Goal: Transaction & Acquisition: Purchase product/service

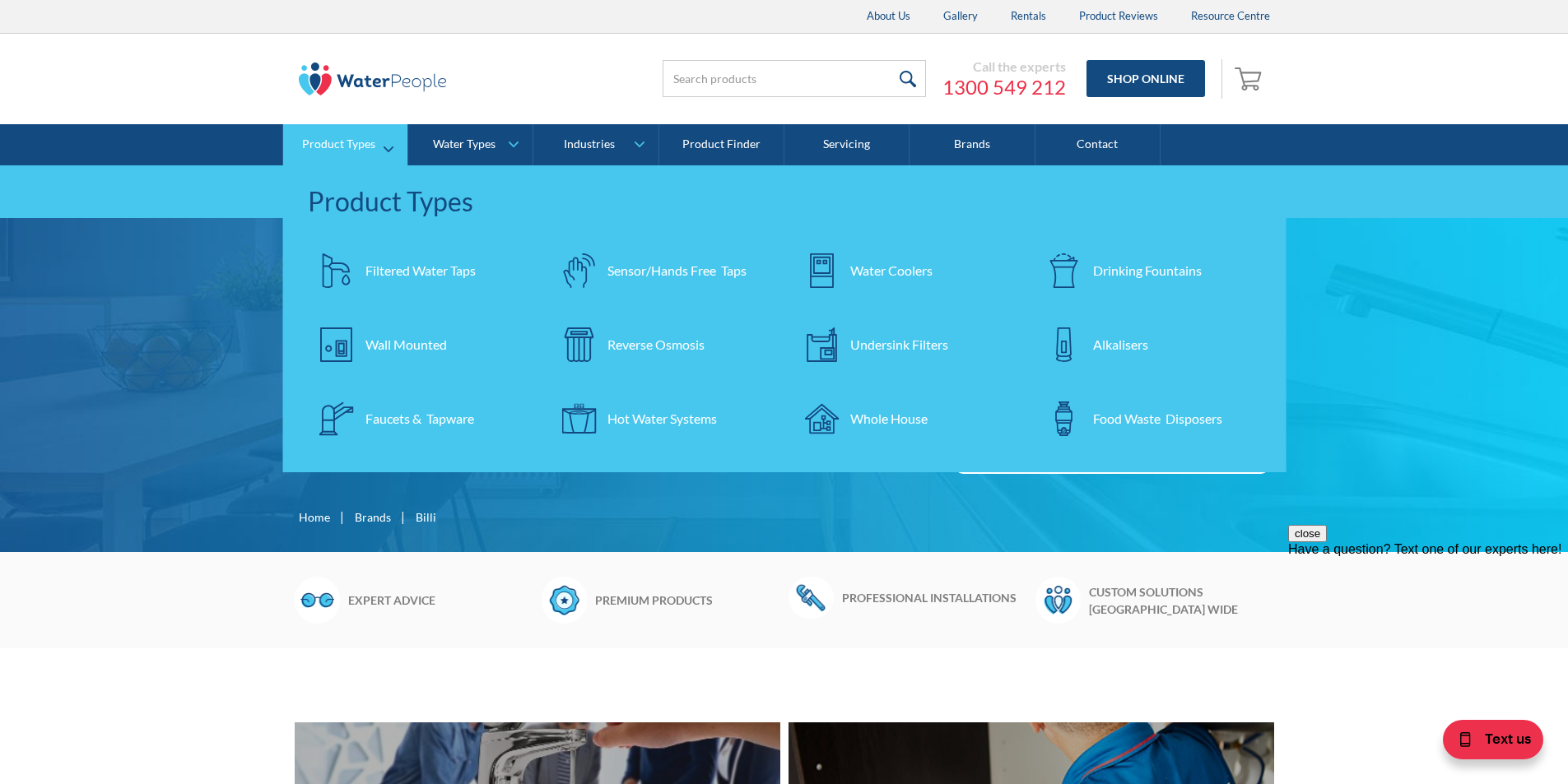
click at [471, 271] on div "Filtered Water Taps" at bounding box center [420, 270] width 110 height 20
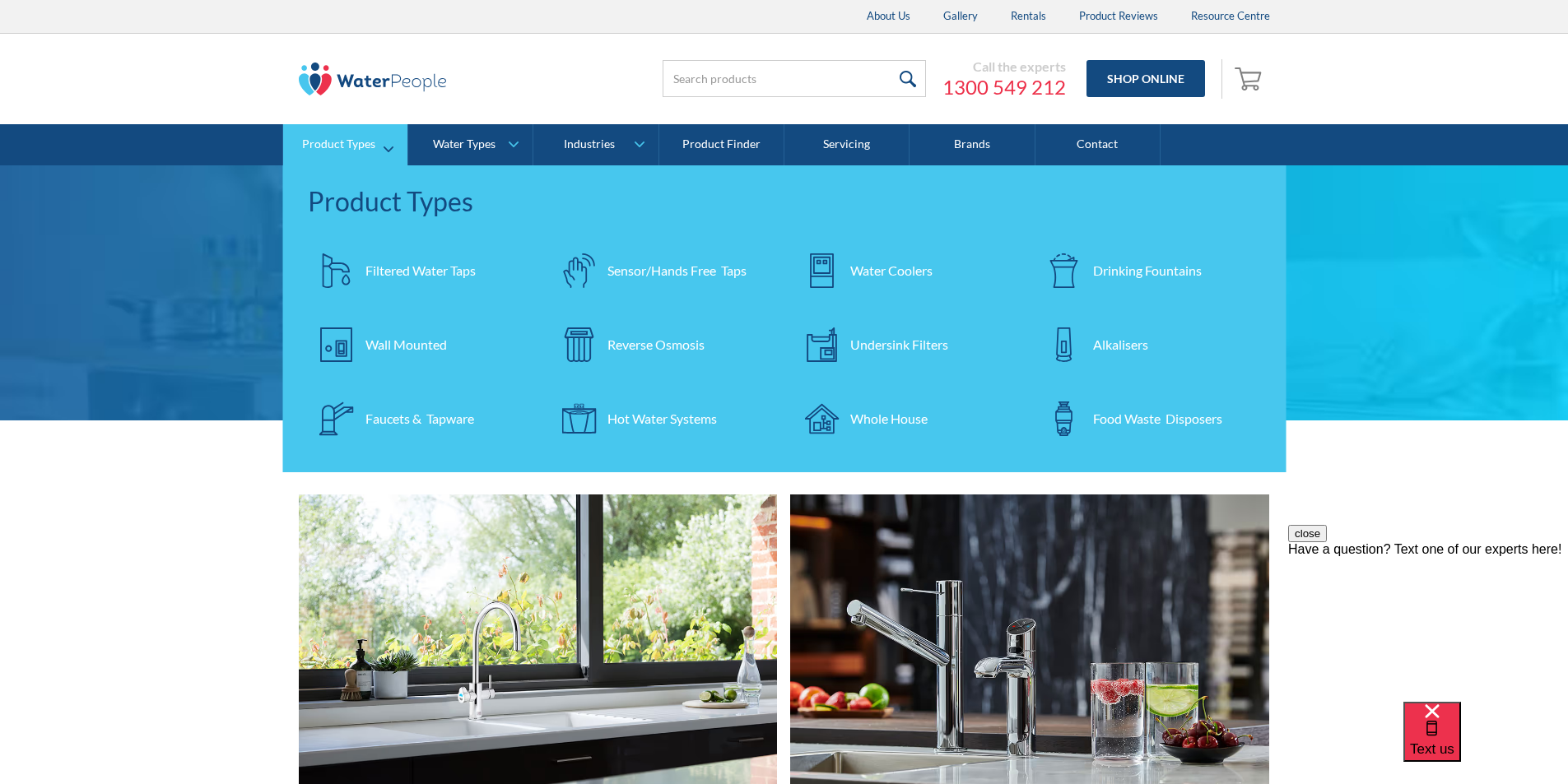
click at [458, 278] on div "Filtered Water Taps" at bounding box center [420, 270] width 110 height 20
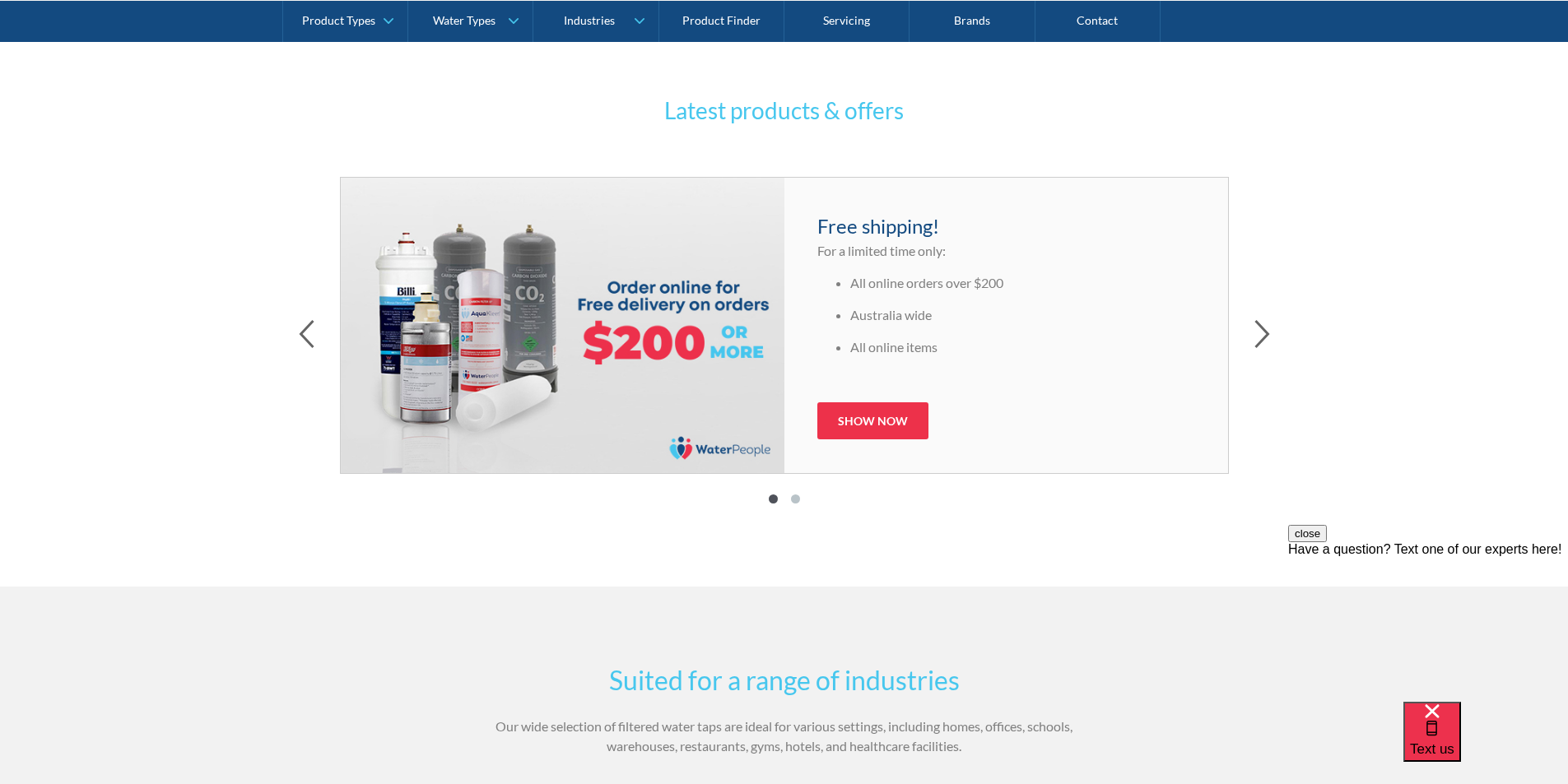
scroll to position [2304, 0]
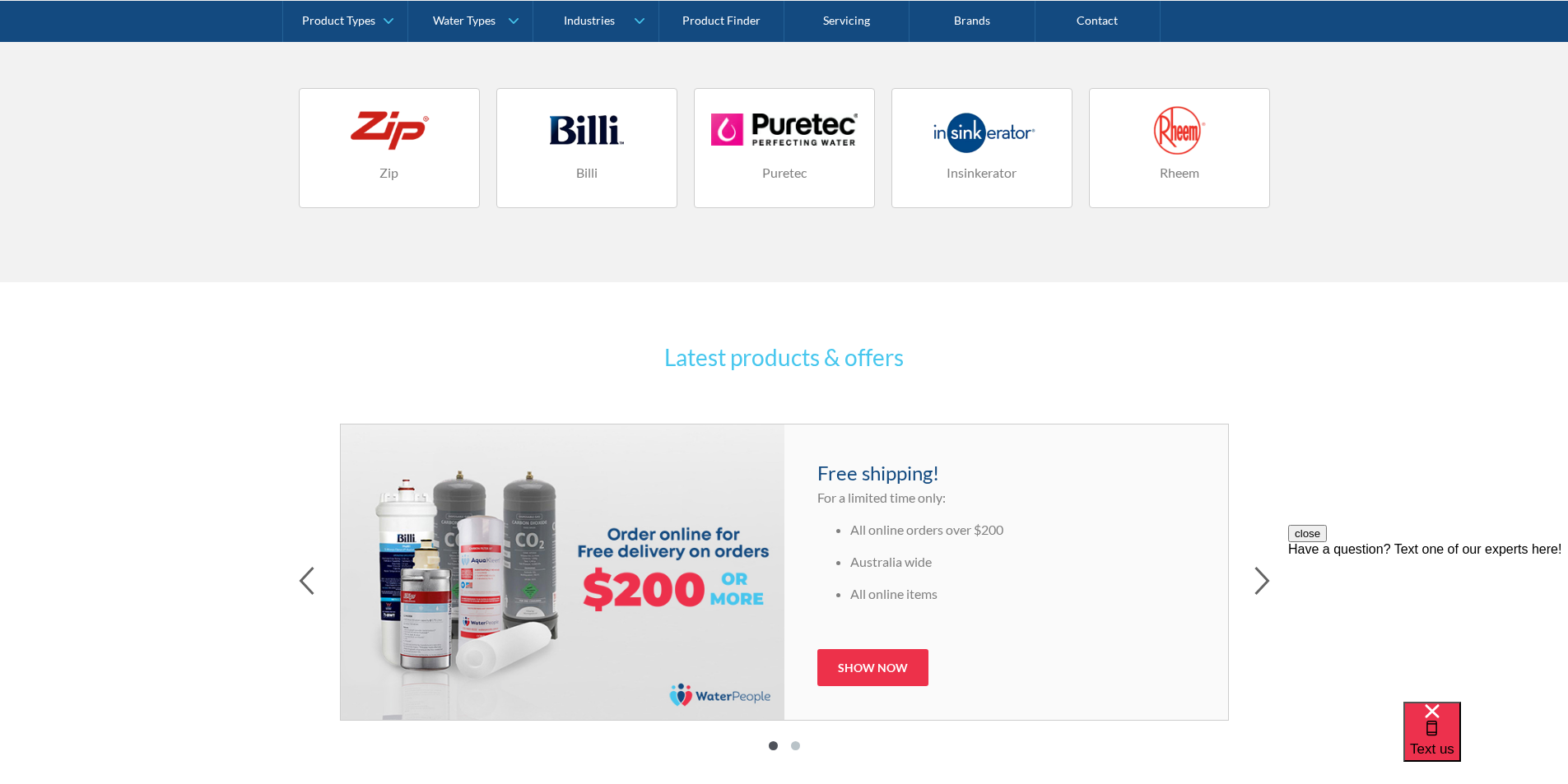
click at [578, 128] on div at bounding box center [586, 130] width 146 height 49
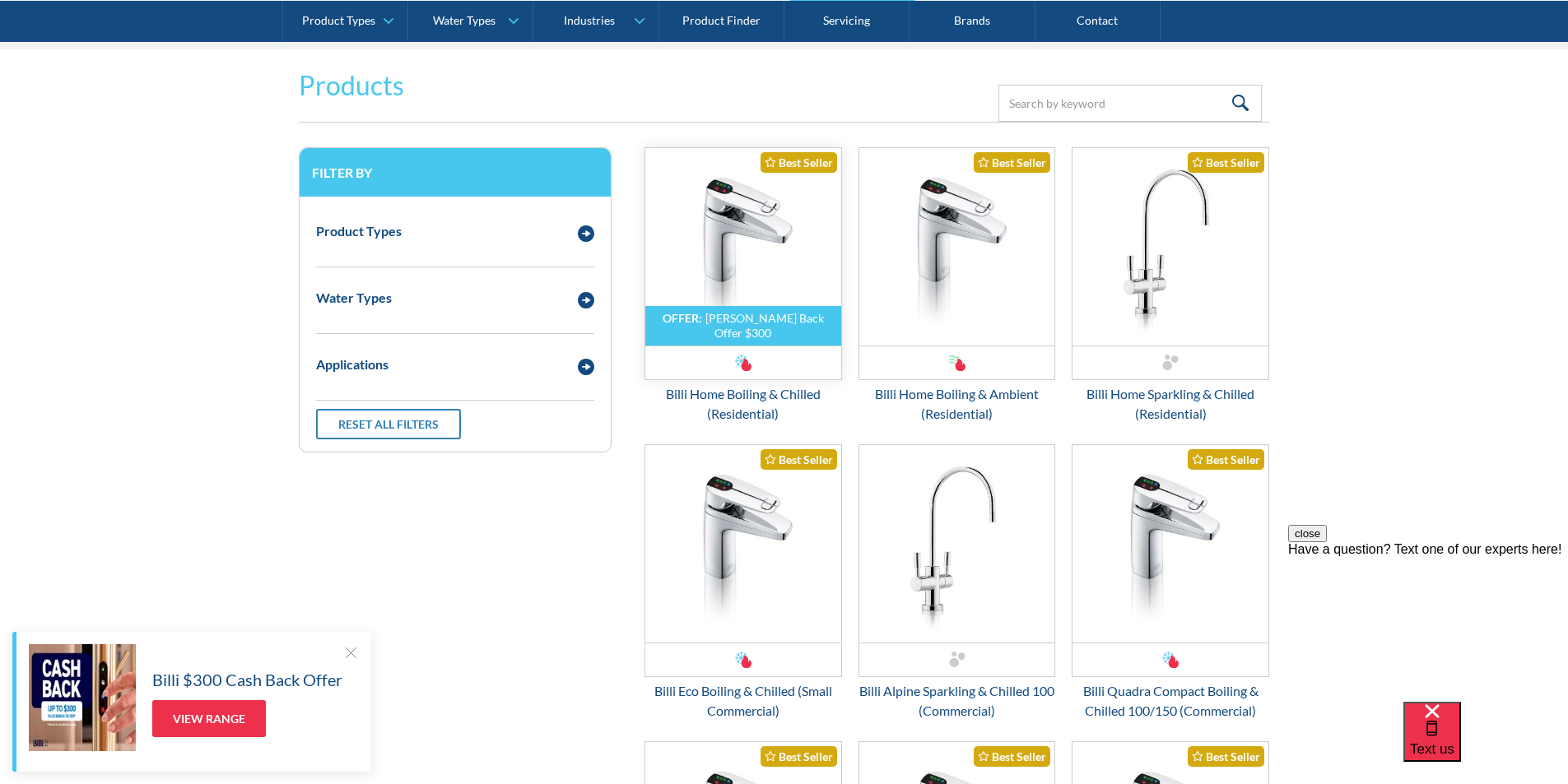
scroll to position [2140, 0]
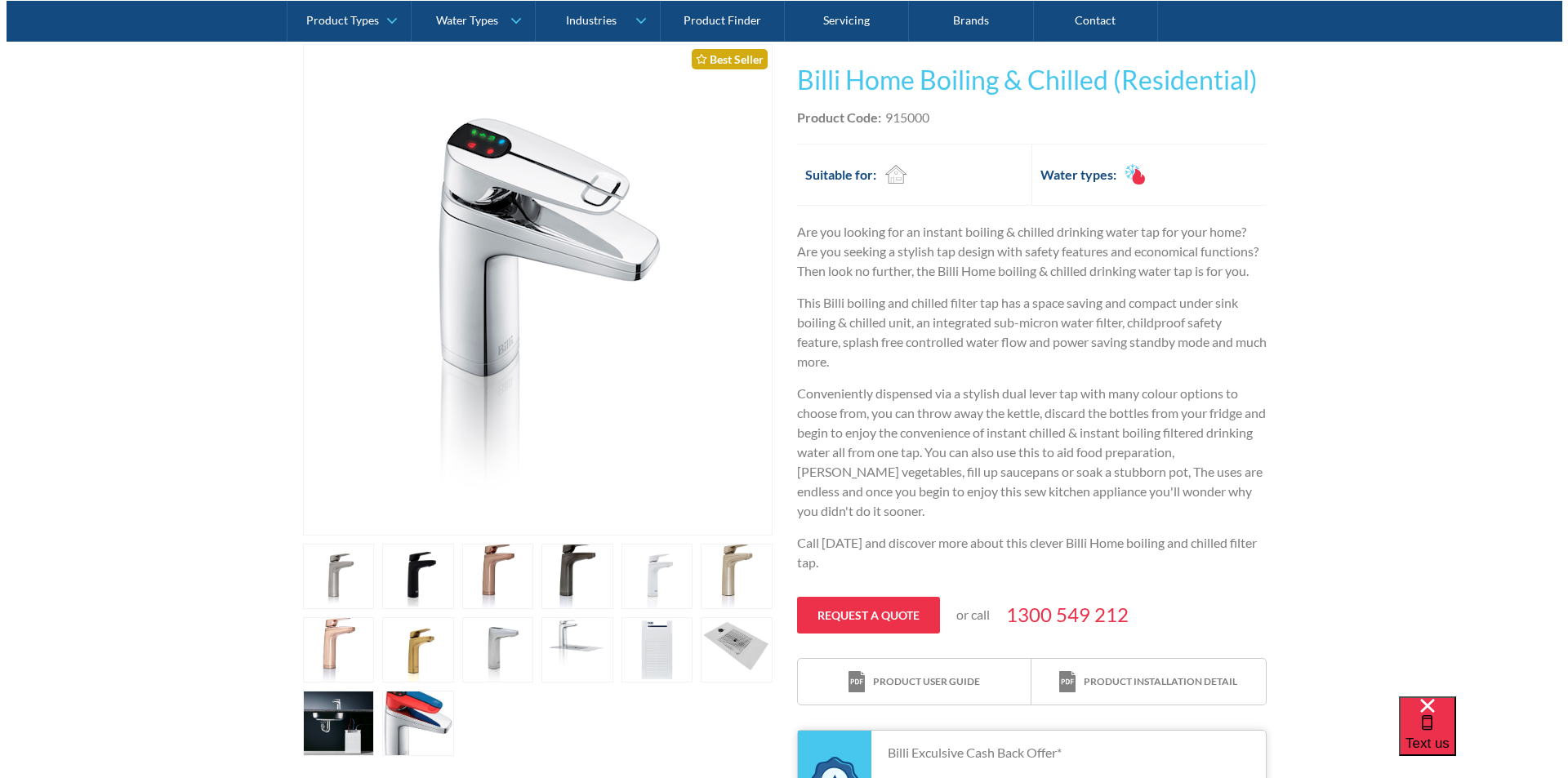
scroll to position [572, 0]
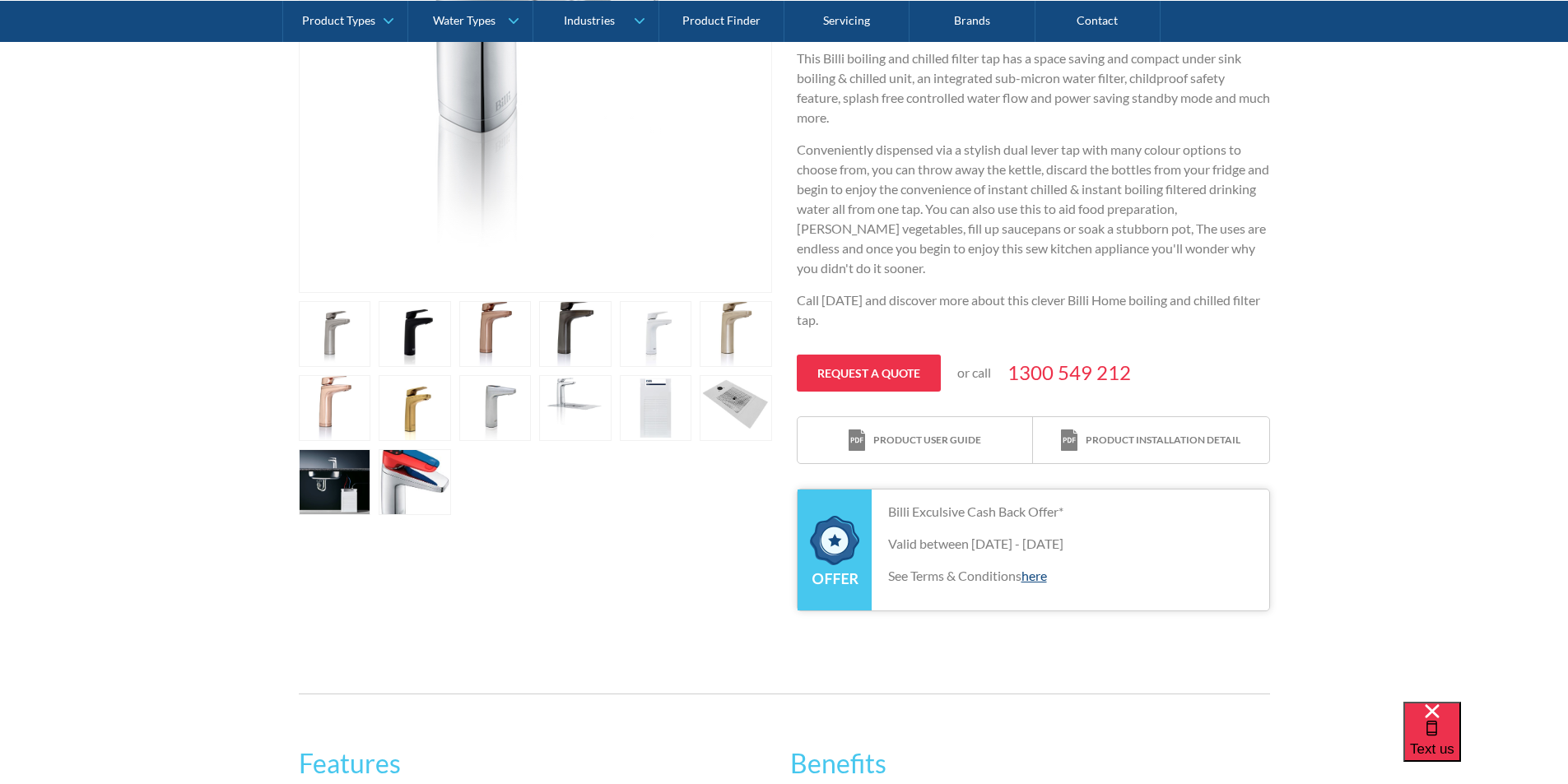
click at [411, 319] on link "open lightbox" at bounding box center [415, 334] width 73 height 66
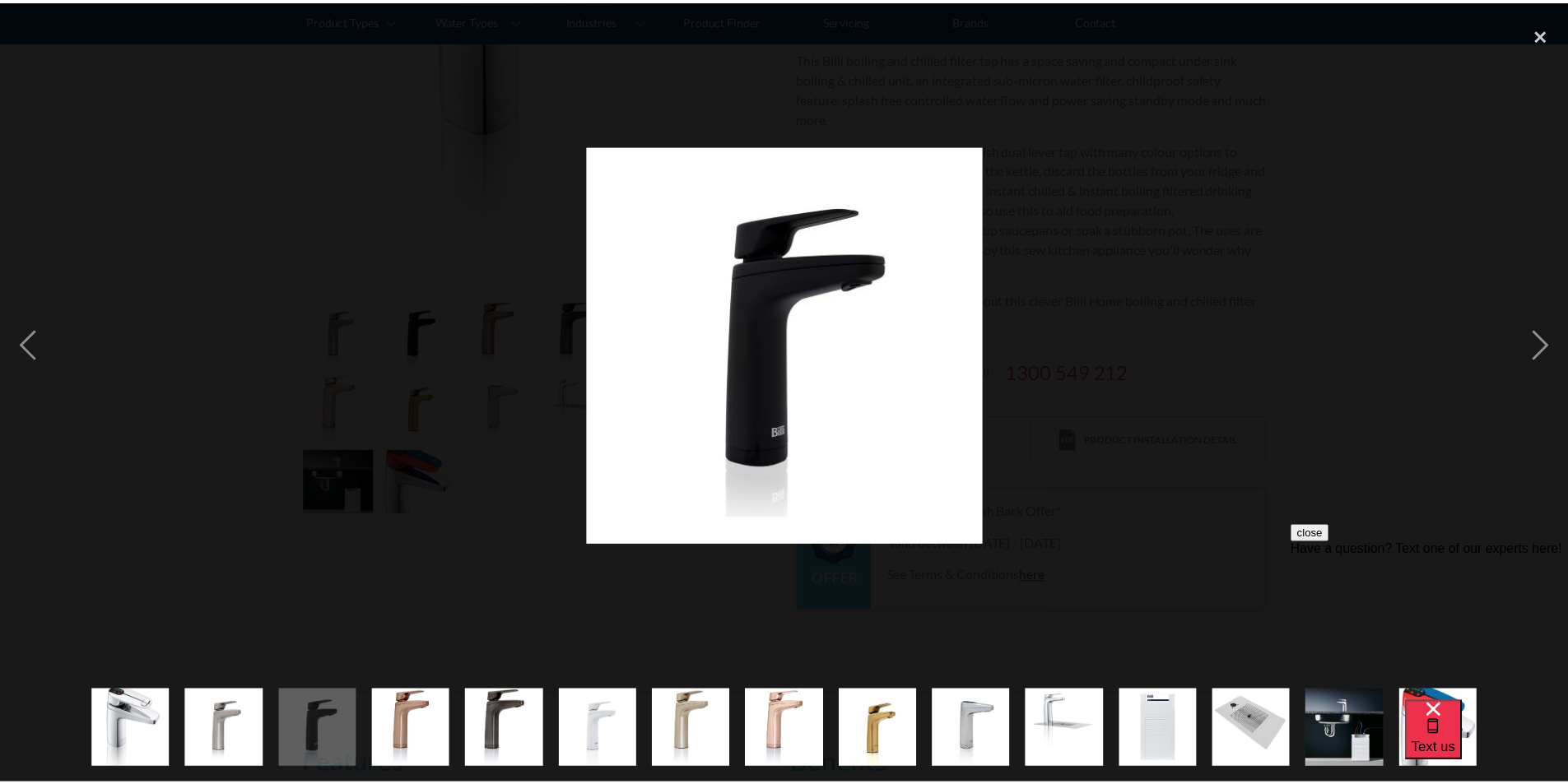
scroll to position [0, 0]
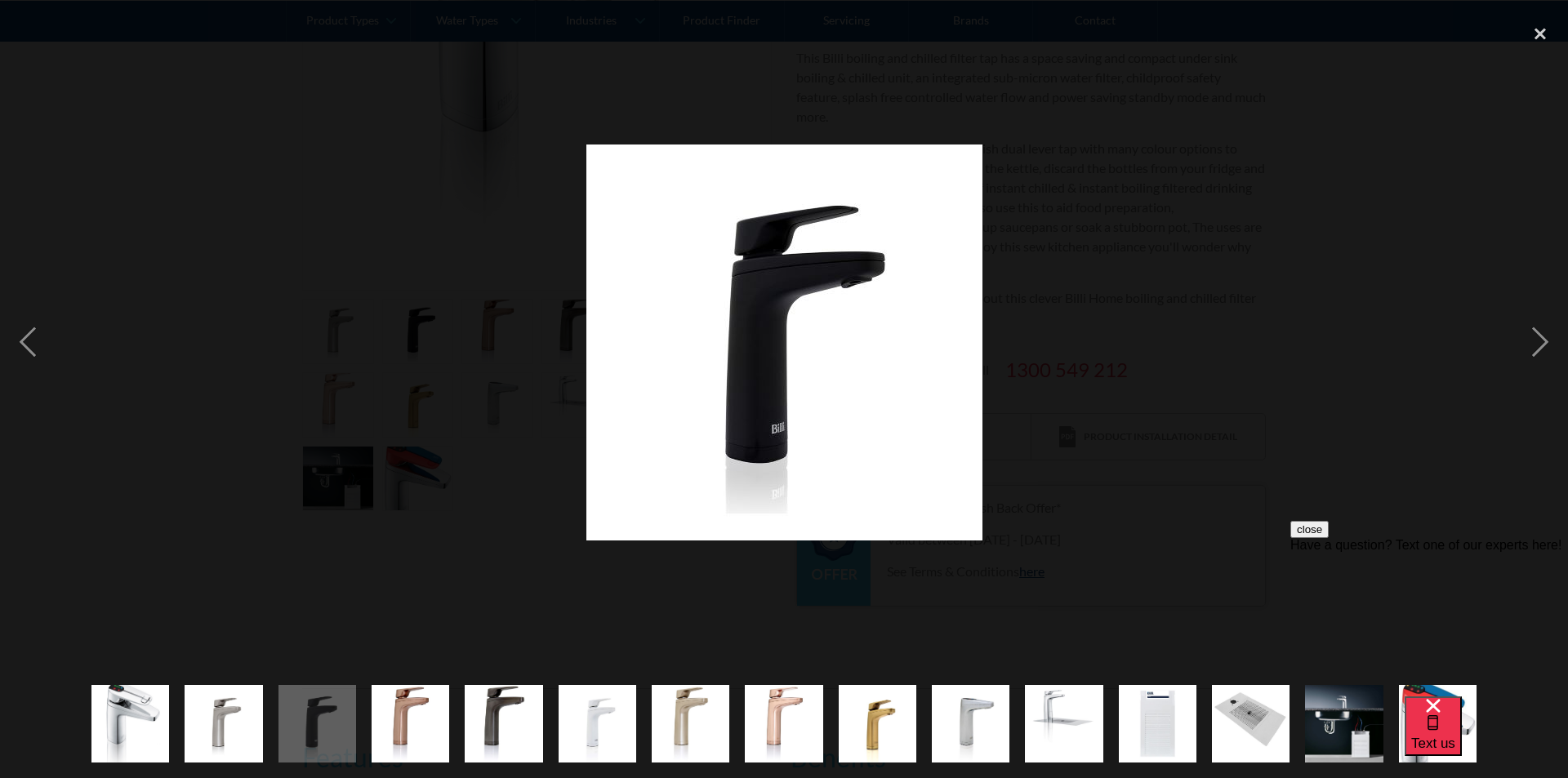
click at [1141, 364] on div at bounding box center [784, 342] width 1568 height 654
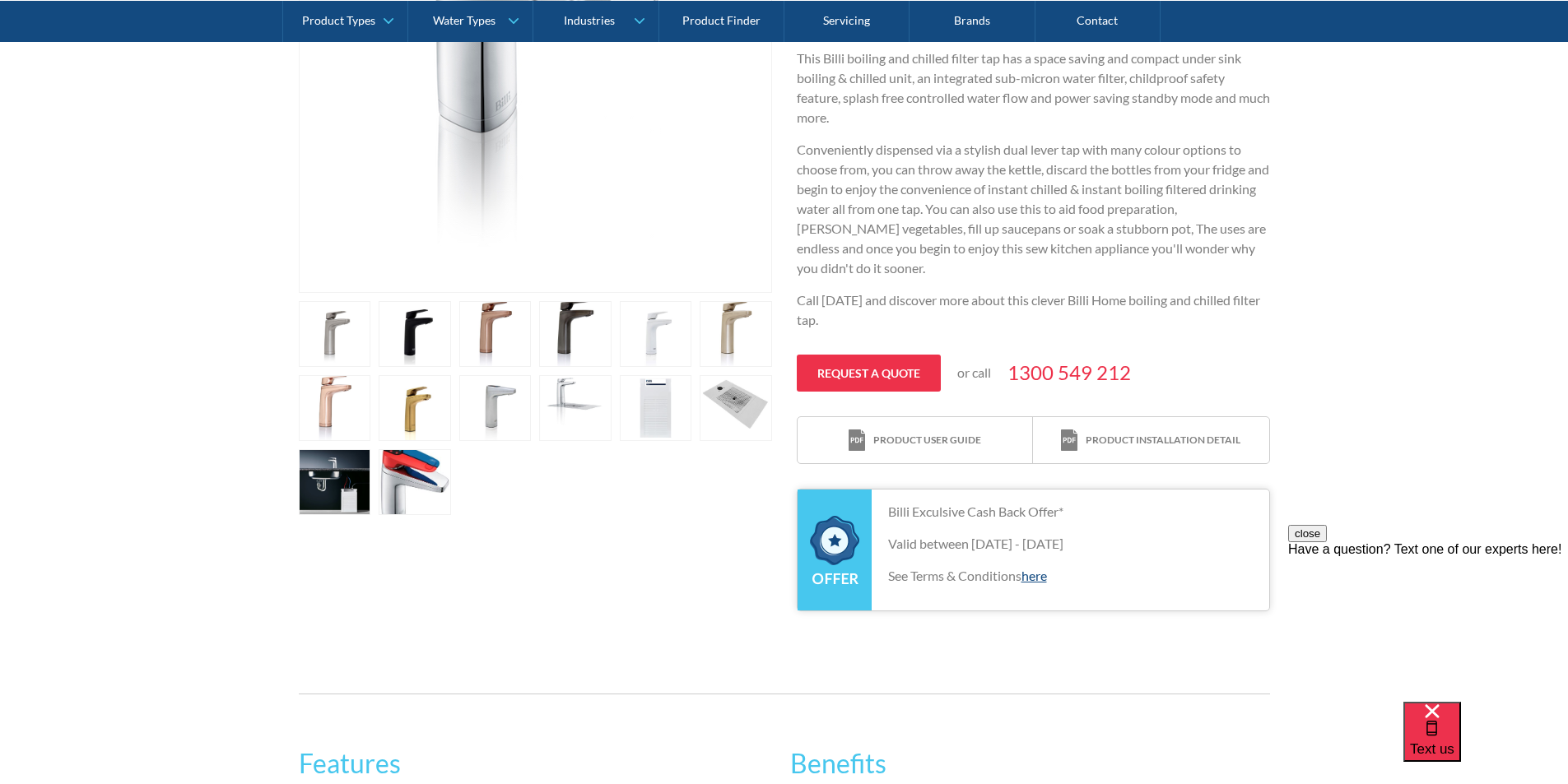
click at [591, 331] on link "open lightbox" at bounding box center [575, 334] width 73 height 66
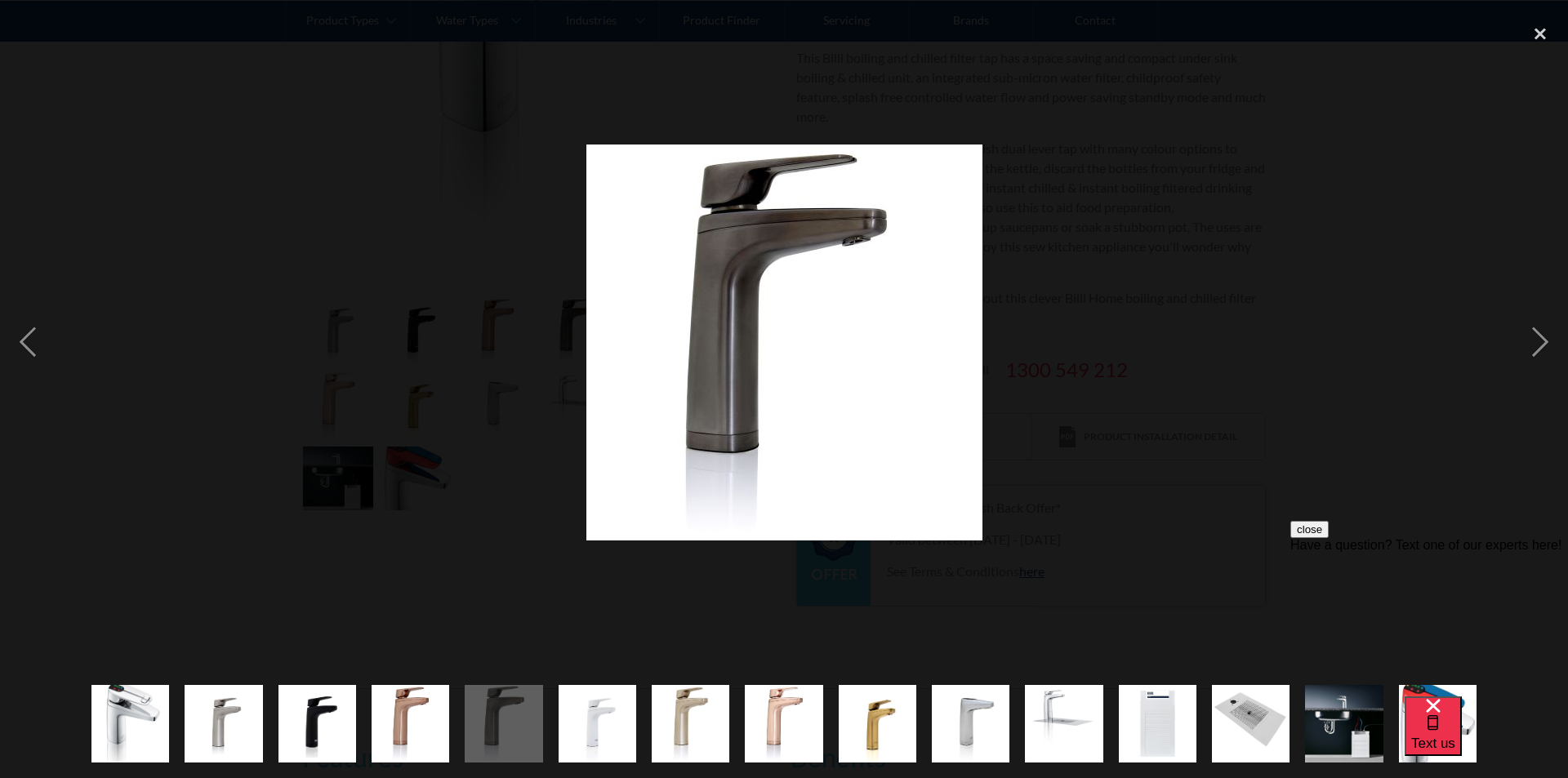
click at [1260, 330] on div at bounding box center [784, 342] width 1568 height 654
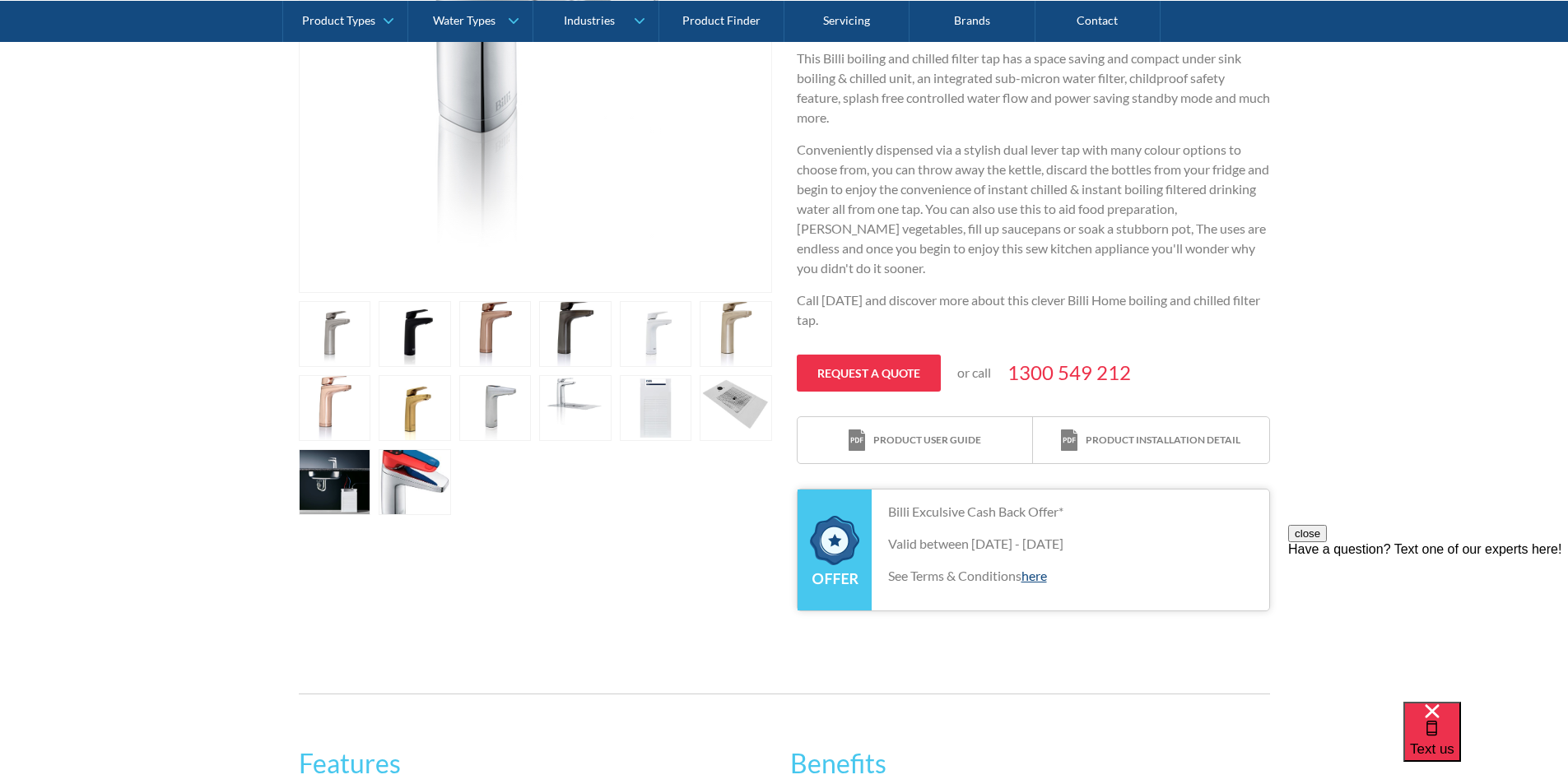
click at [411, 306] on link "open lightbox" at bounding box center [415, 334] width 73 height 66
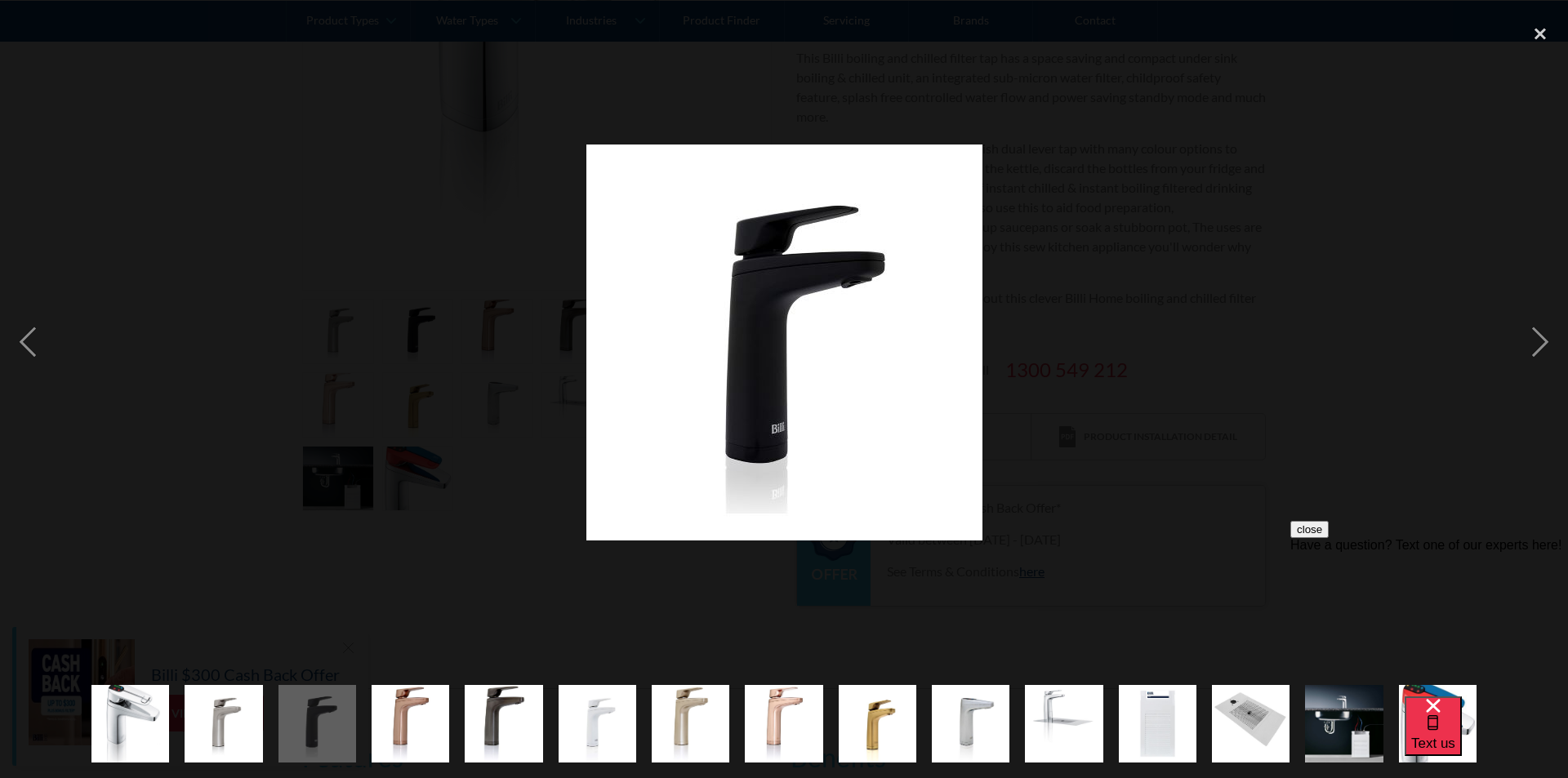
click at [1298, 312] on div at bounding box center [784, 342] width 1568 height 654
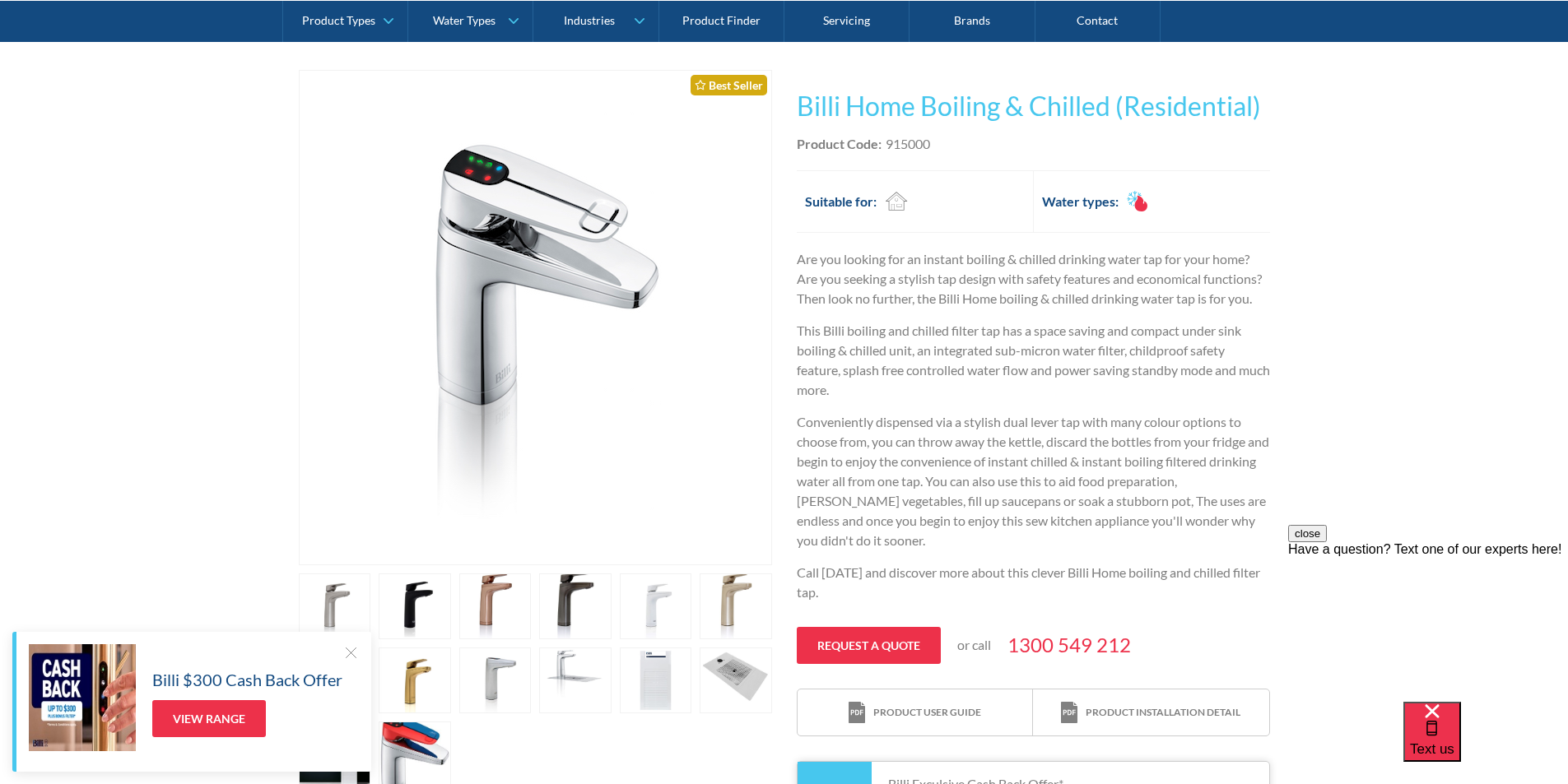
scroll to position [329, 0]
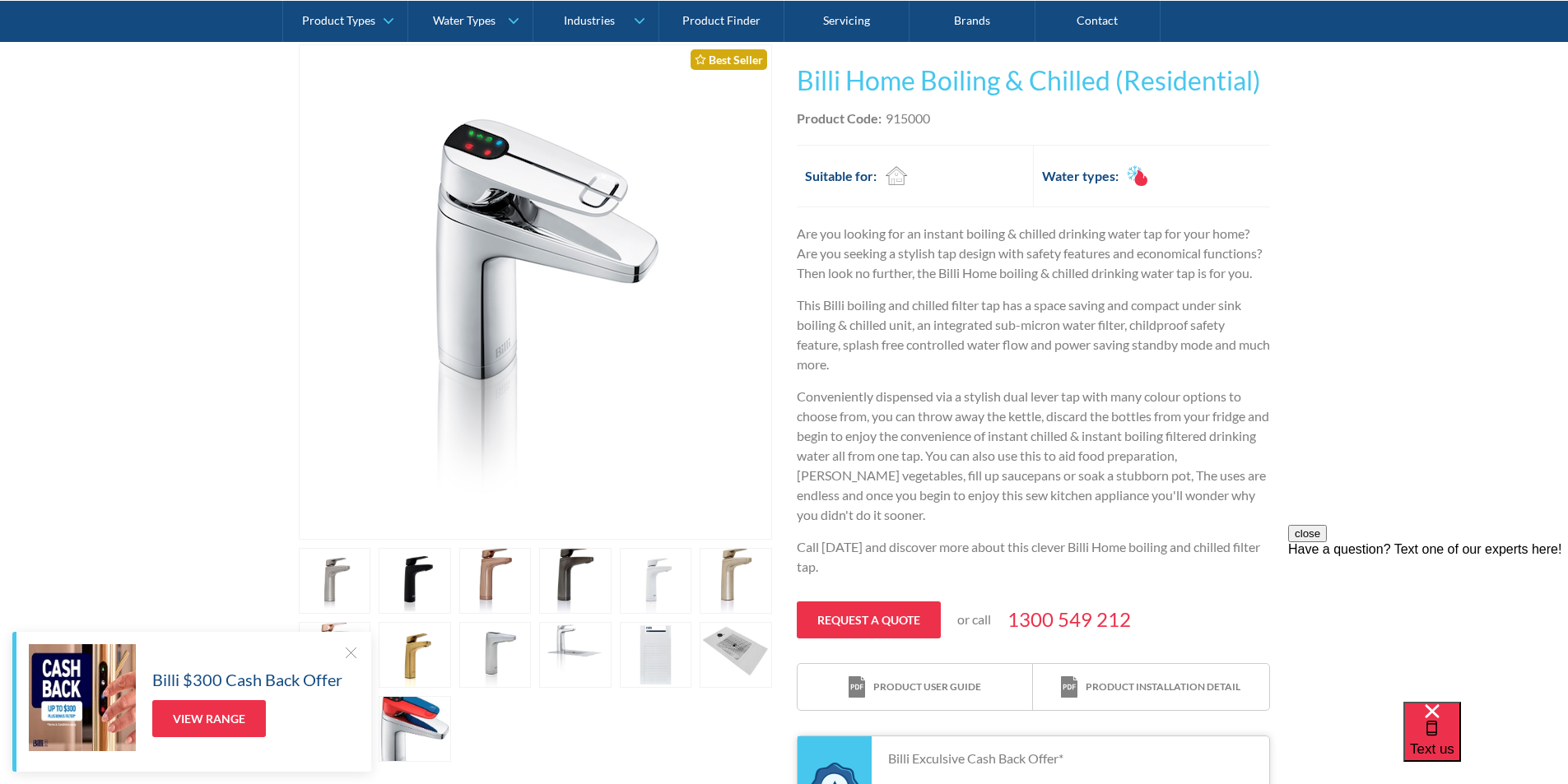
click at [404, 575] on link "open lightbox" at bounding box center [415, 581] width 73 height 66
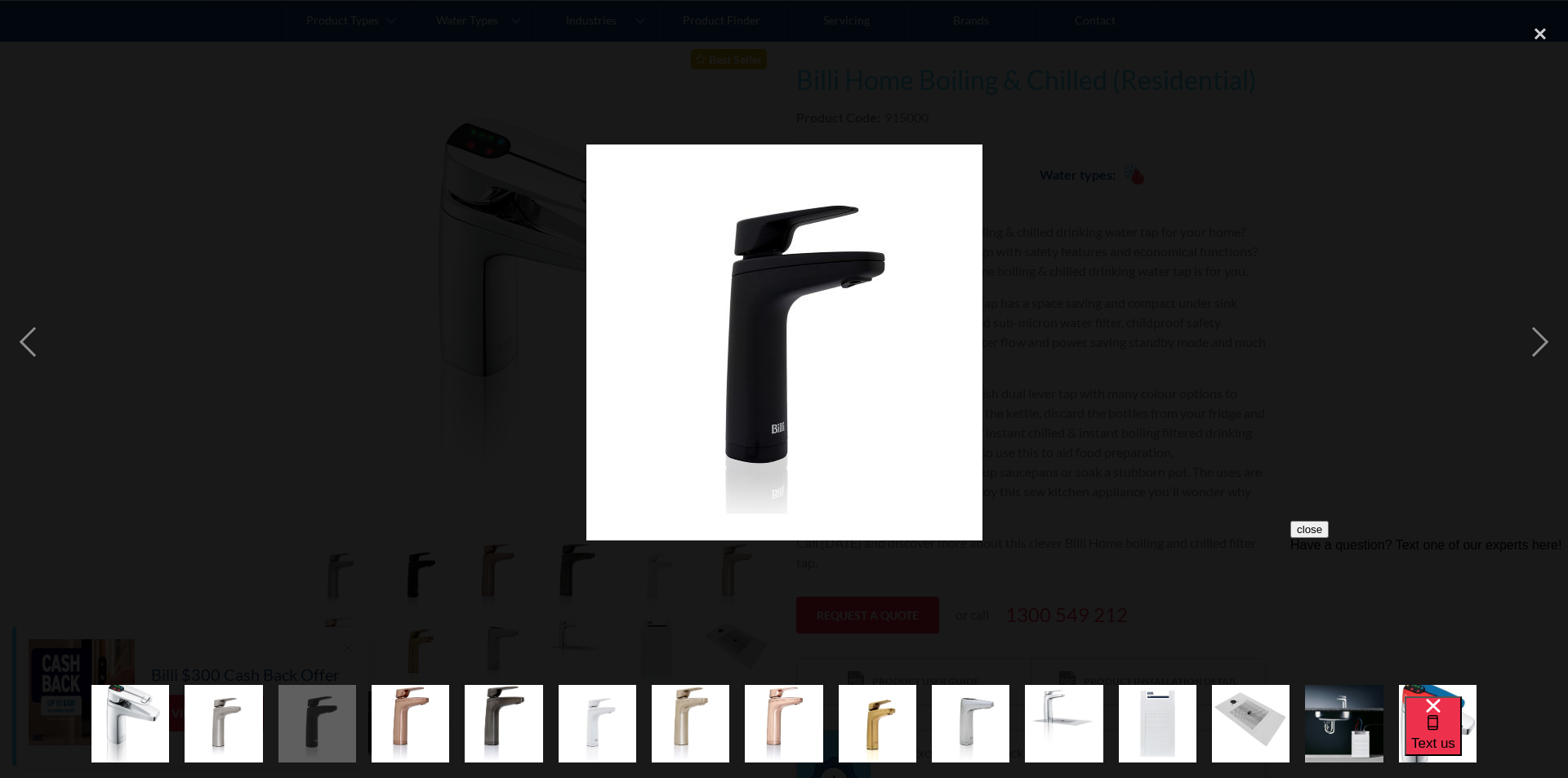
click at [1113, 348] on div at bounding box center [784, 342] width 1568 height 654
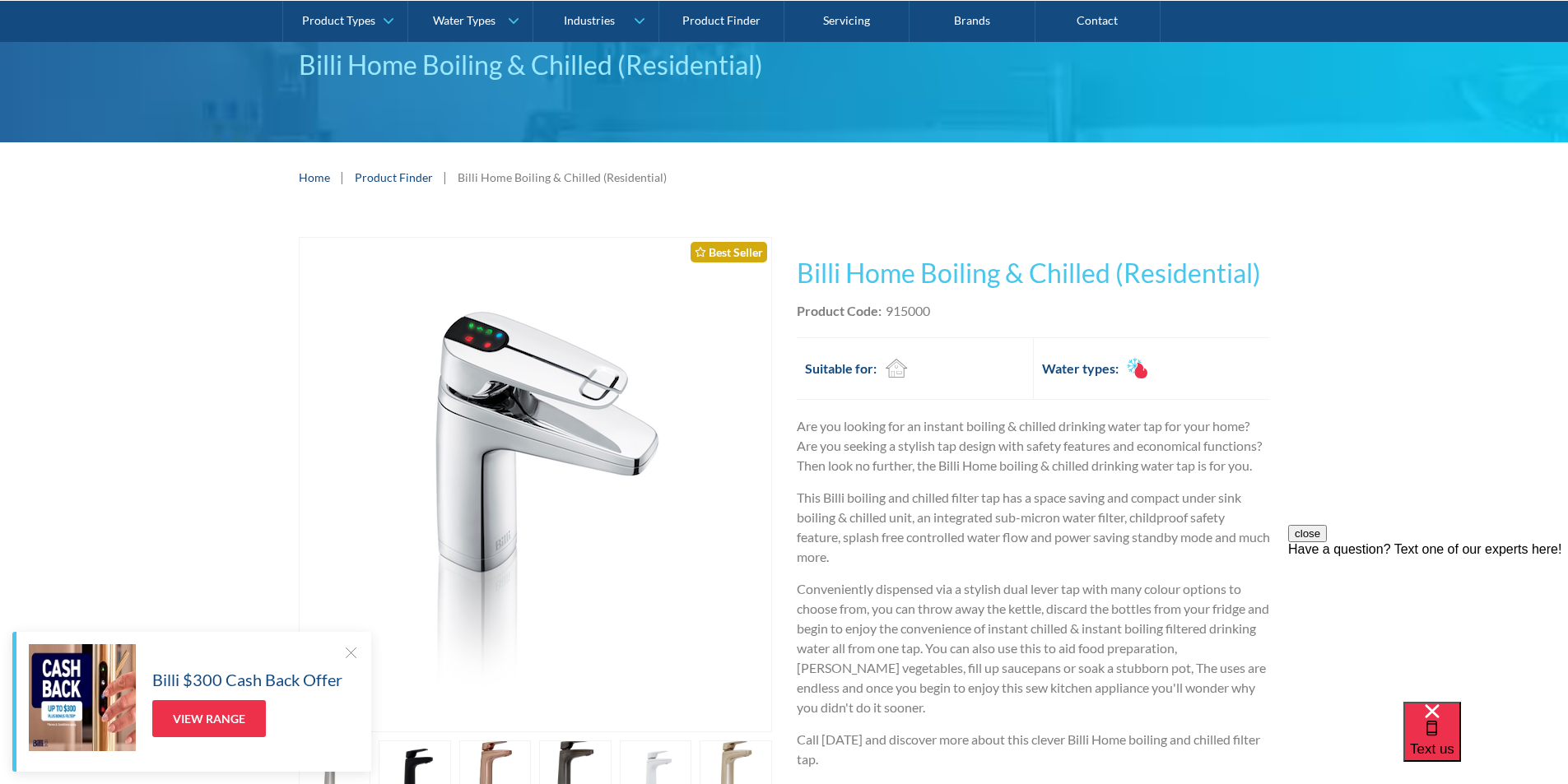
scroll to position [0, 0]
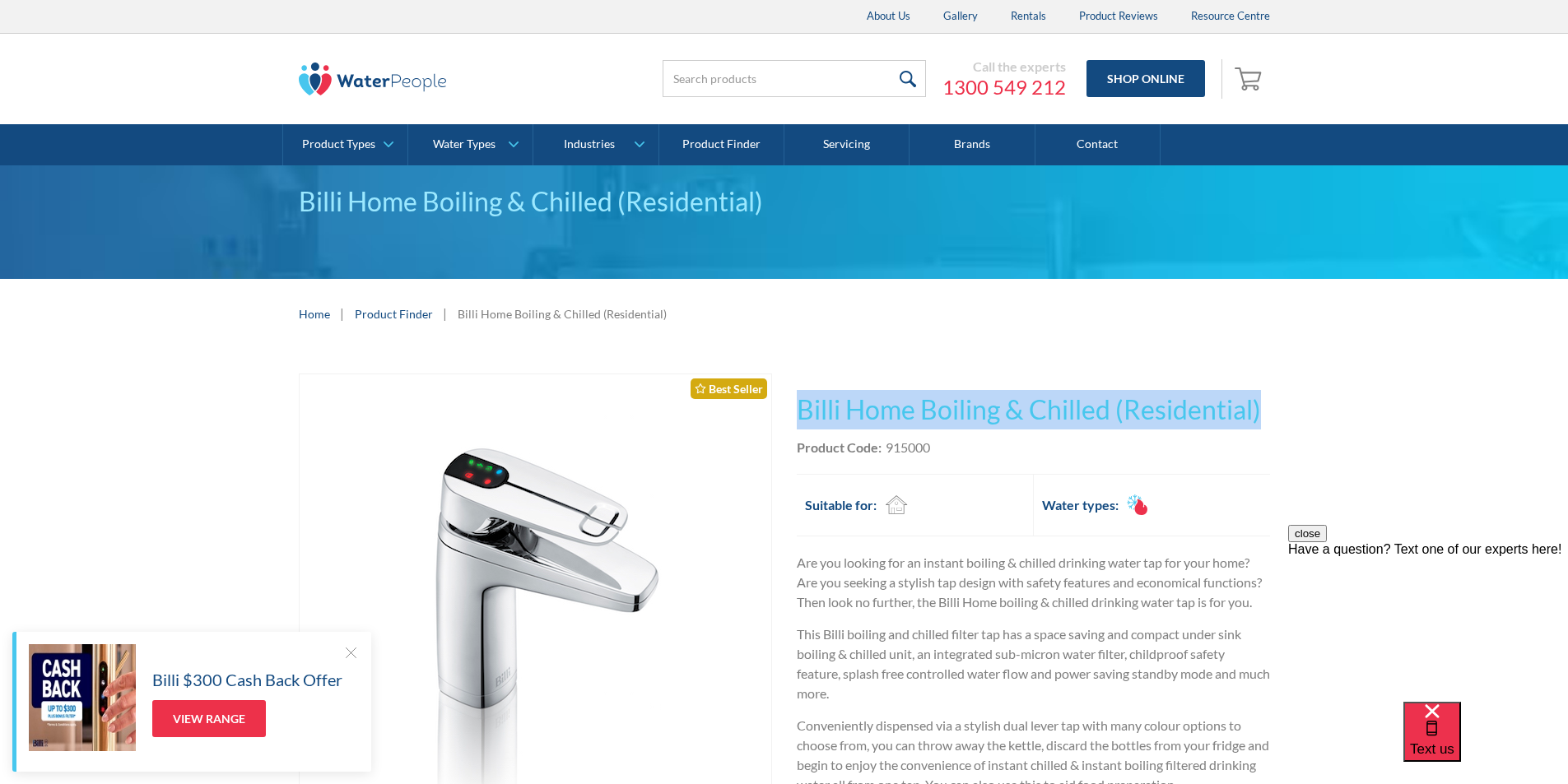
drag, startPoint x: 798, startPoint y: 411, endPoint x: 1300, endPoint y: 427, distance: 502.3
click at [1300, 427] on div "Play video Fits Most Brands Best Seller No items found. This tap design is incl…" at bounding box center [784, 781] width 1568 height 864
copy h1 "Billi Home Boiling & Chilled (Residential)"
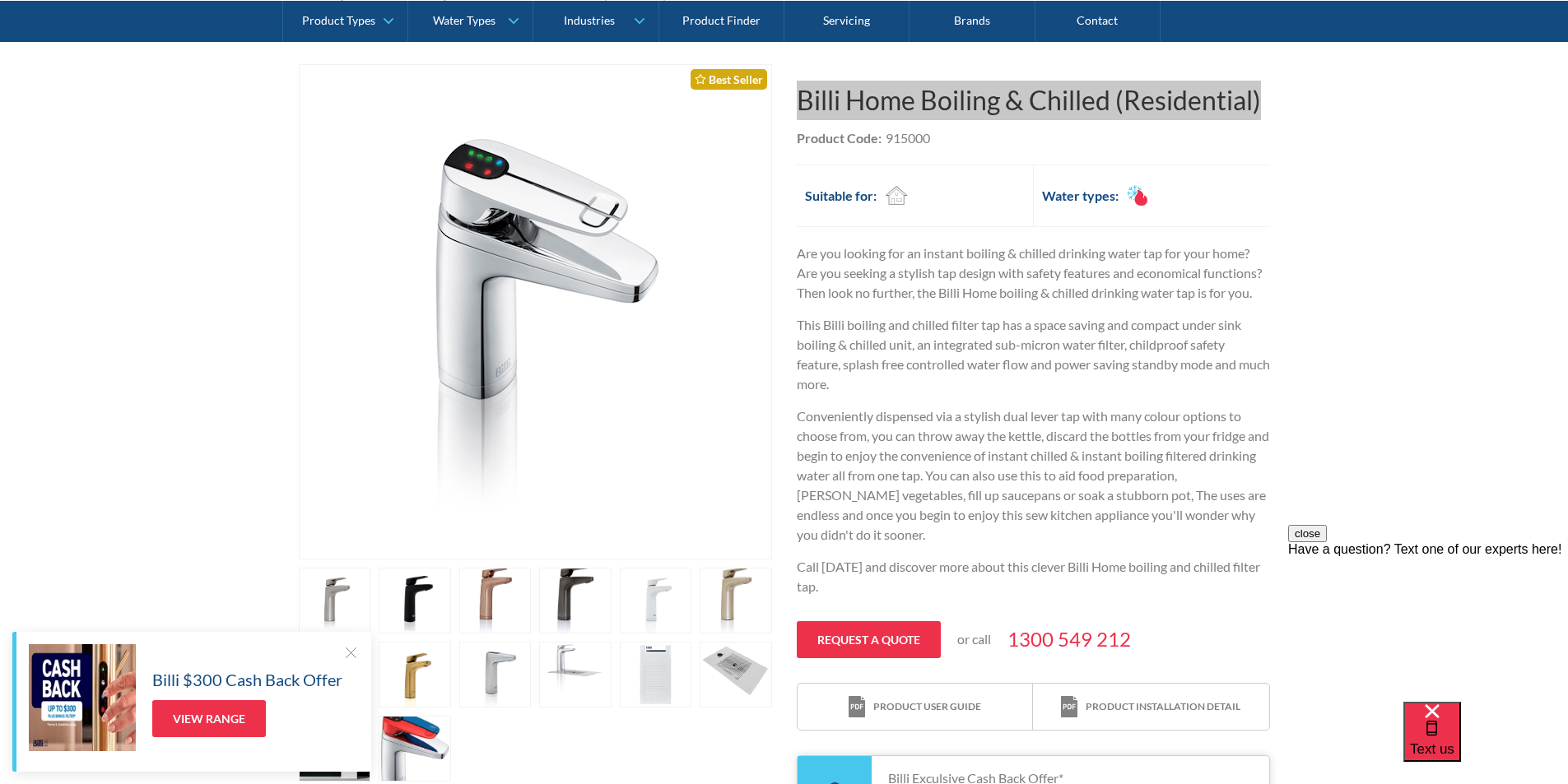
scroll to position [329, 0]
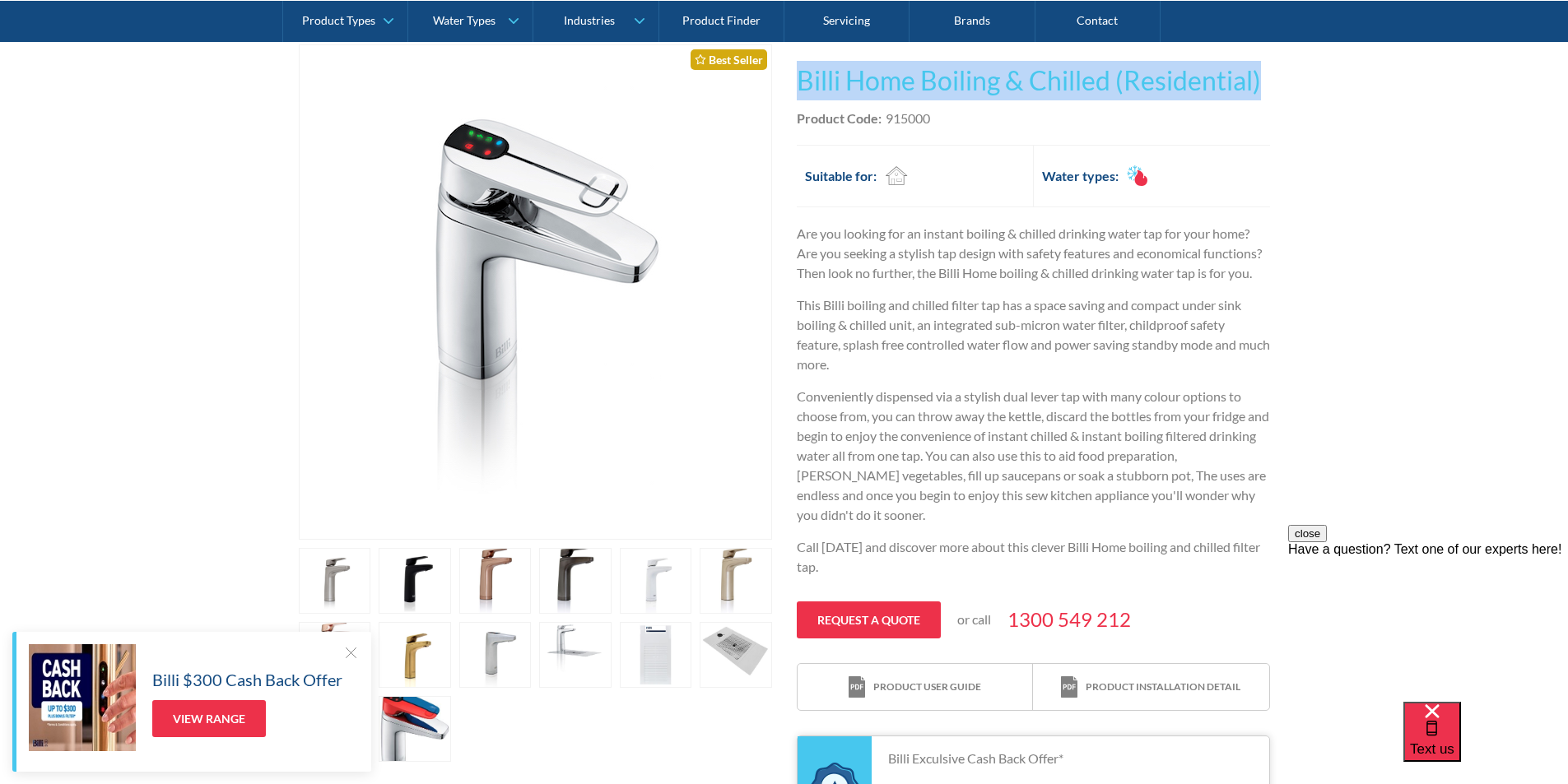
click at [351, 650] on div at bounding box center [350, 652] width 16 height 16
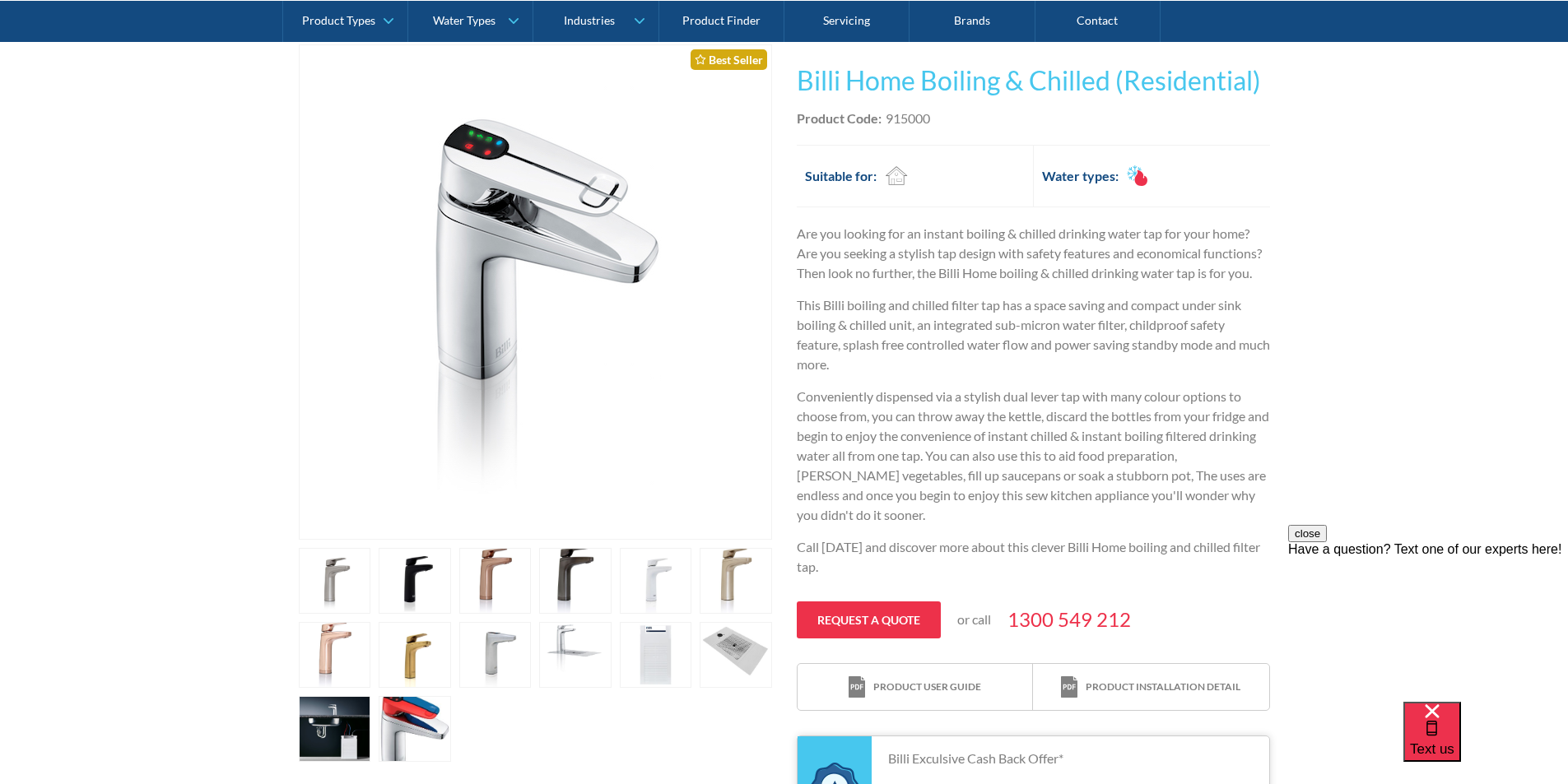
click at [424, 586] on link "open lightbox" at bounding box center [415, 581] width 73 height 66
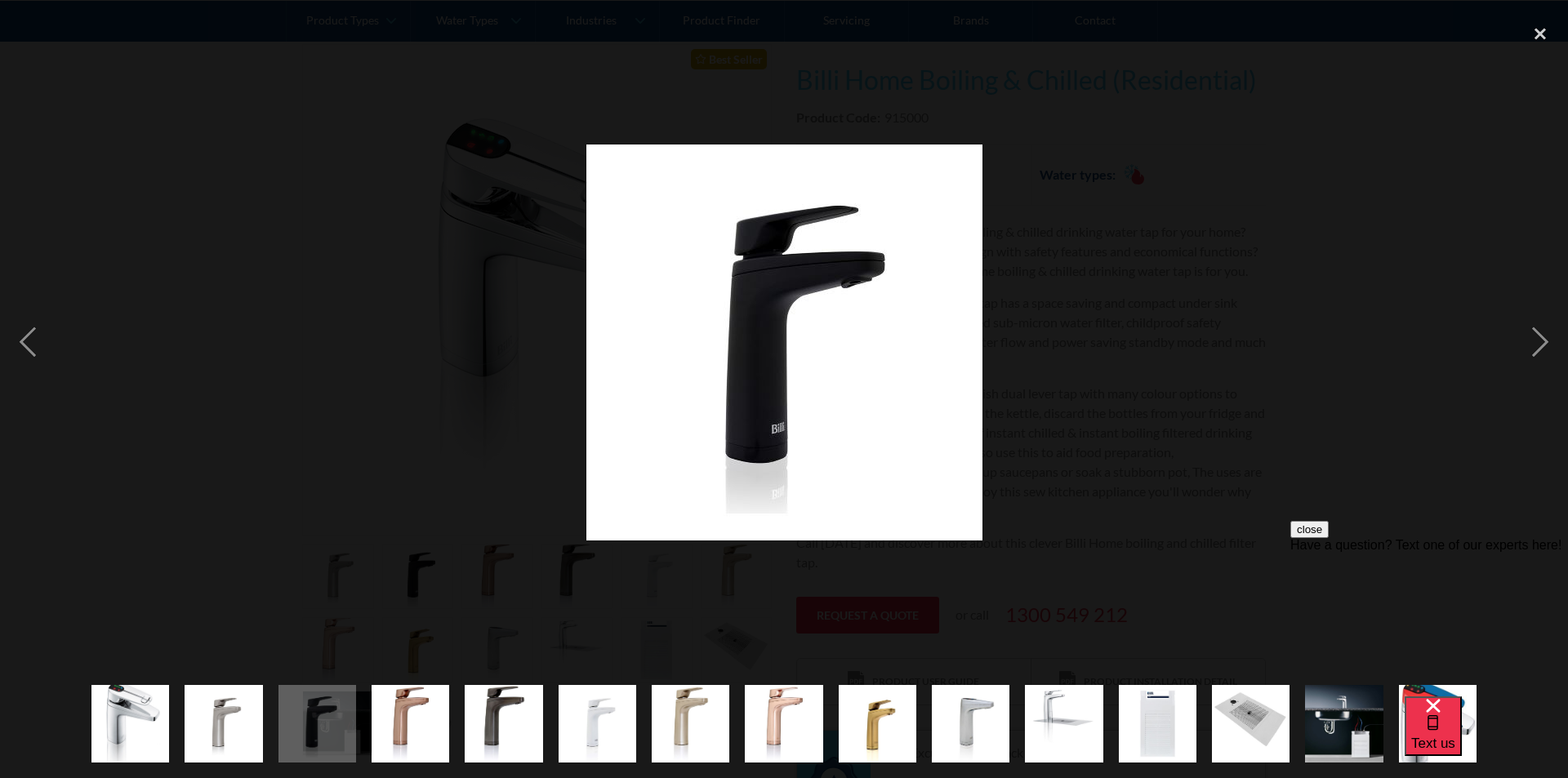
drag, startPoint x: 2594, startPoint y: 1105, endPoint x: 1338, endPoint y: 587, distance: 1358.6
click at [1069, 448] on div at bounding box center [784, 342] width 1568 height 654
